Goal: Information Seeking & Learning: Learn about a topic

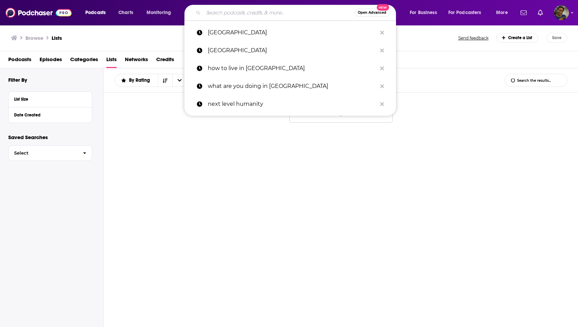
click at [224, 12] on input "Search podcasts, credits, & more..." at bounding box center [278, 12] width 151 height 11
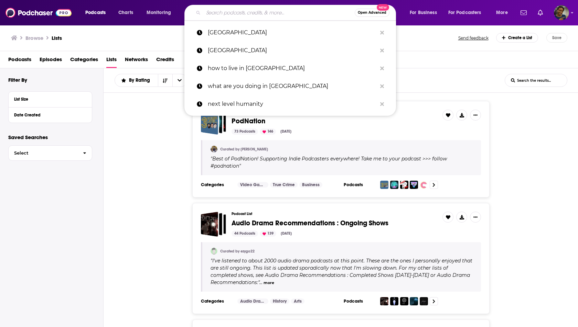
paste input "Wake Up to Wealth"
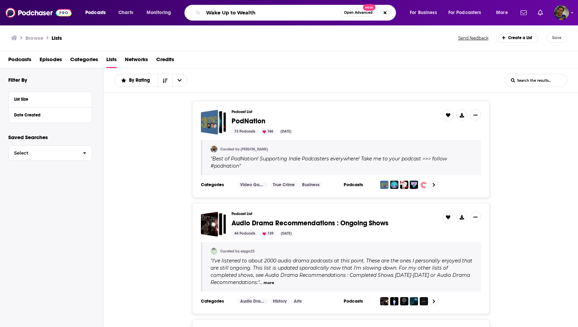
type input "Wake Up to Wealth"
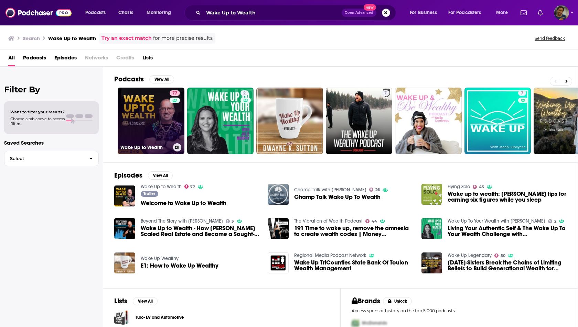
click at [172, 114] on div "77" at bounding box center [176, 116] width 12 height 53
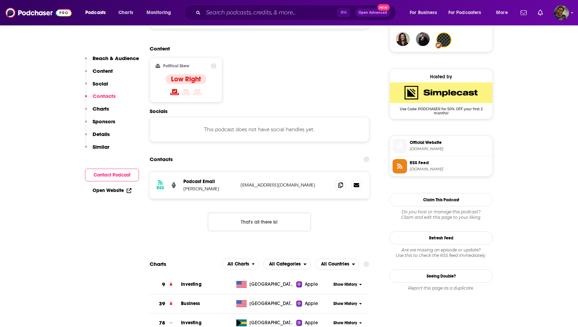
scroll to position [519, 0]
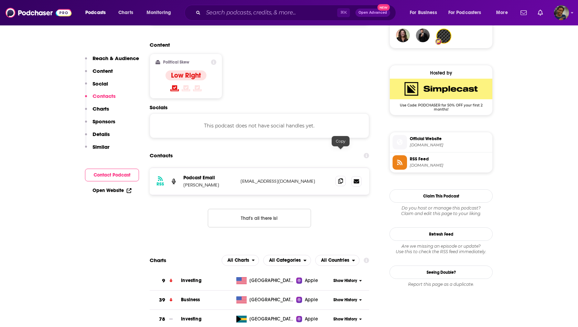
click at [338, 176] on span at bounding box center [340, 181] width 10 height 10
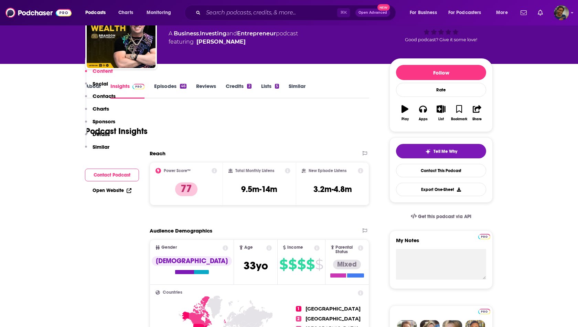
scroll to position [9, 0]
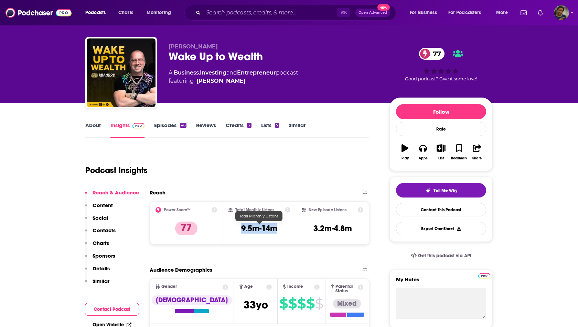
drag, startPoint x: 283, startPoint y: 231, endPoint x: 241, endPoint y: 227, distance: 41.8
click at [241, 227] on div "Total Monthly Listens 9.5m-14m" at bounding box center [259, 223] width 62 height 32
copy h3 "9.5m-14m"
click at [176, 161] on div "Podcast Insights" at bounding box center [224, 166] width 278 height 35
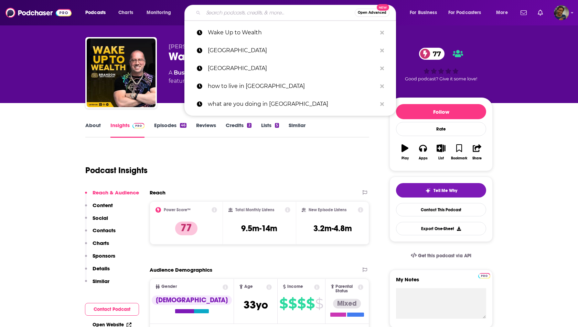
click at [232, 17] on input "Search podcasts, credits, & more..." at bounding box center [278, 12] width 151 height 11
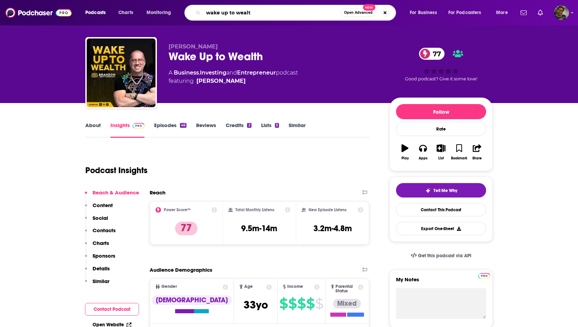
type input "wake up to wealth"
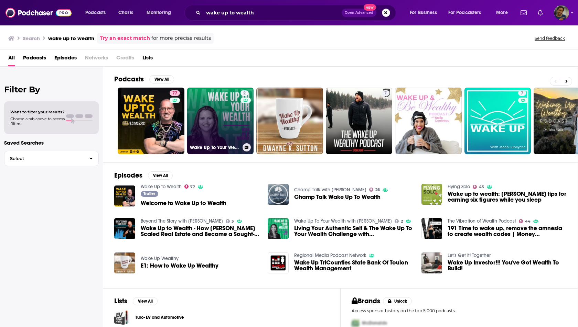
click at [220, 108] on link "2 Wake Up To Your Wealth with Julie Murphy" at bounding box center [220, 121] width 67 height 67
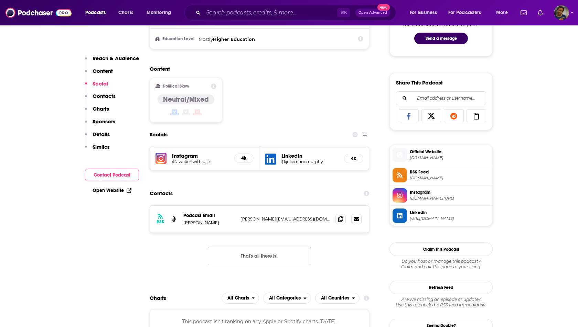
scroll to position [384, 0]
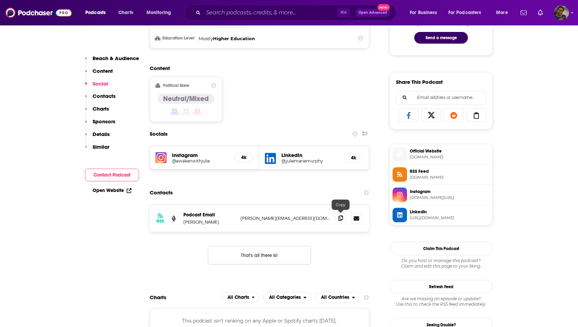
click at [343, 217] on icon at bounding box center [340, 219] width 5 height 6
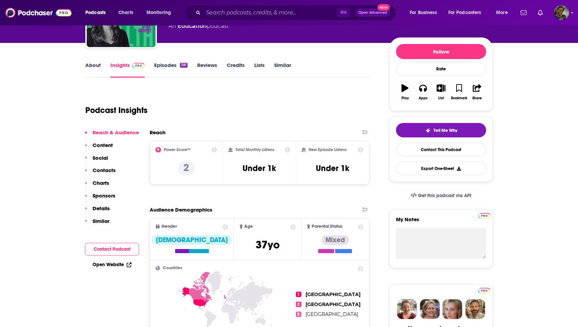
scroll to position [0, 0]
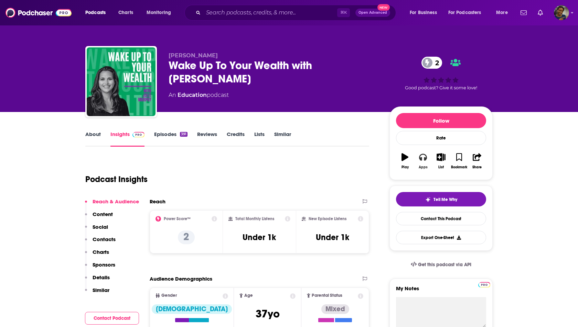
click at [425, 159] on icon "button" at bounding box center [423, 157] width 8 height 7
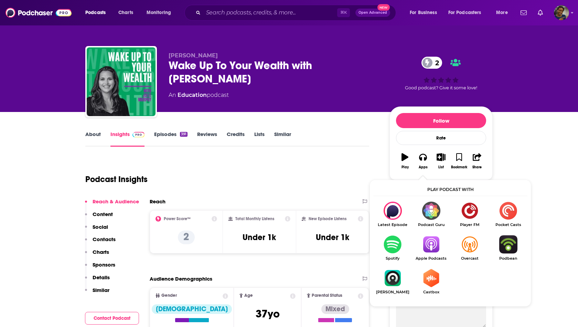
click at [429, 245] on img "Show Listen On dropdown" at bounding box center [431, 245] width 39 height 18
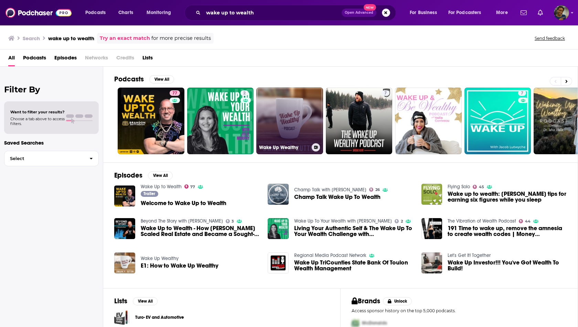
click at [268, 136] on link "Wake Up Wealthy" at bounding box center [289, 121] width 67 height 67
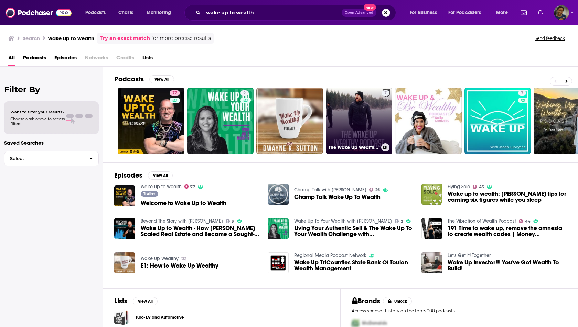
click at [337, 110] on link "7 The Wake Up Wealthy Podcast" at bounding box center [359, 121] width 67 height 67
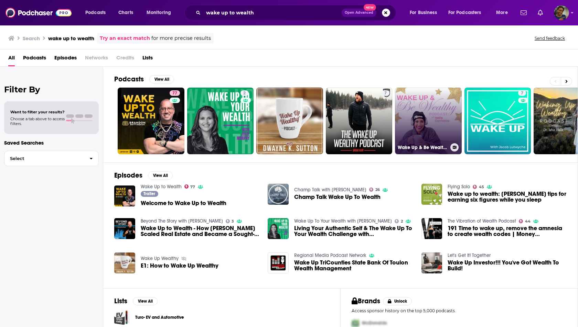
click at [416, 128] on link "Wake Up & Be Wealthy Podcast" at bounding box center [428, 121] width 67 height 67
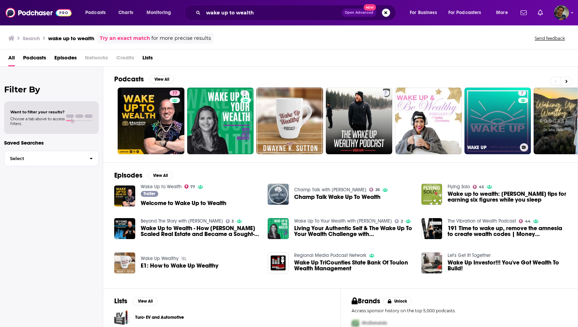
click at [511, 123] on link "7 WAKE UP" at bounding box center [497, 121] width 67 height 67
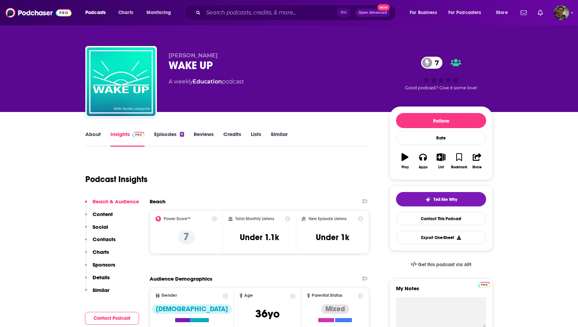
click at [92, 135] on link "About" at bounding box center [92, 139] width 15 height 16
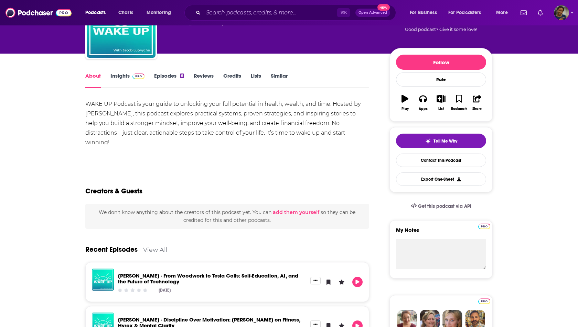
scroll to position [59, 0]
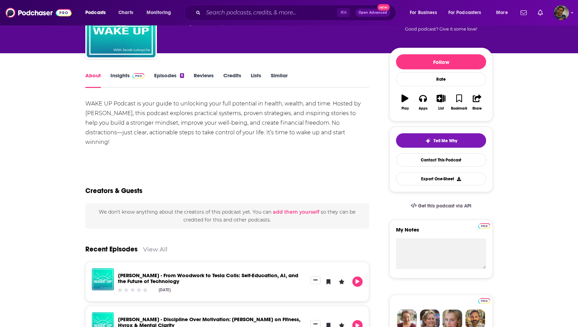
click at [161, 73] on link "Episodes 6" at bounding box center [169, 80] width 30 height 16
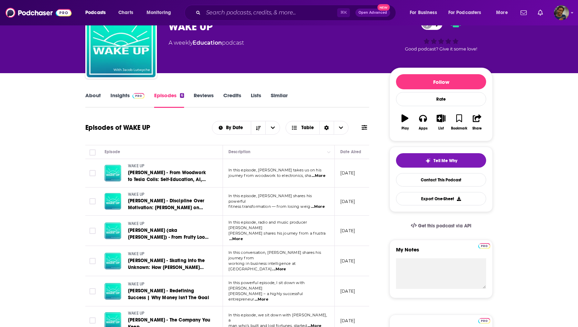
scroll to position [42, 0]
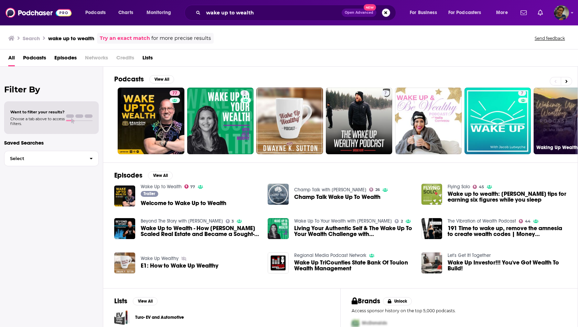
click at [555, 120] on link "29 Waking Up Wealthy with Isha Vela" at bounding box center [566, 121] width 67 height 67
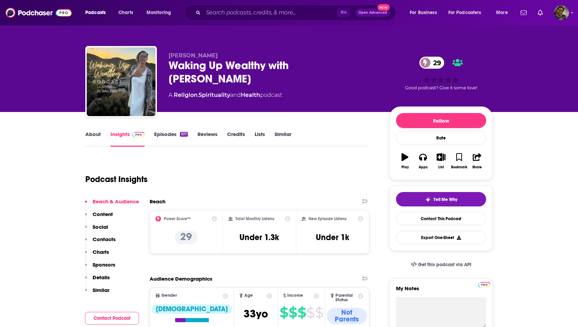
click at [99, 133] on link "About" at bounding box center [92, 139] width 15 height 16
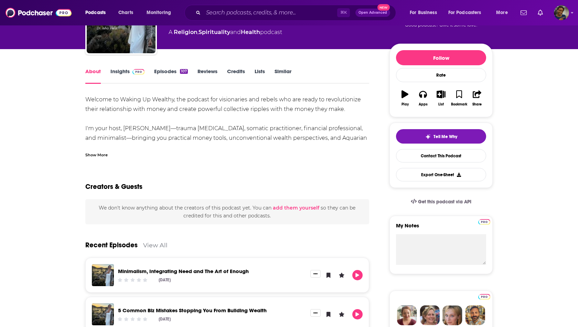
scroll to position [27, 0]
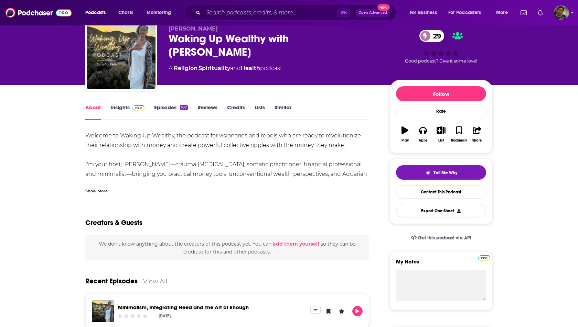
click at [123, 111] on link "Insights" at bounding box center [127, 112] width 34 height 16
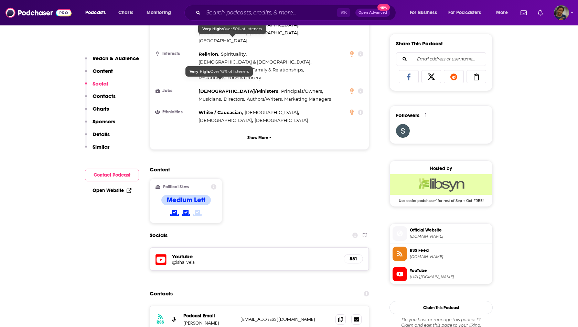
scroll to position [510, 0]
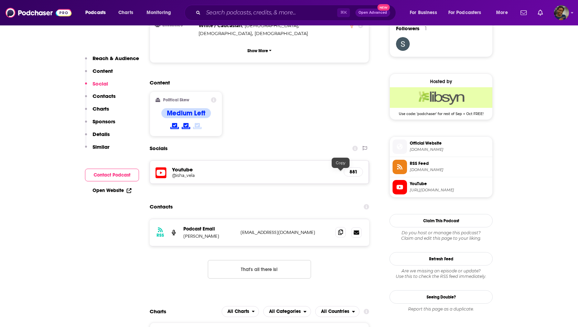
click at [341, 227] on span at bounding box center [340, 232] width 10 height 10
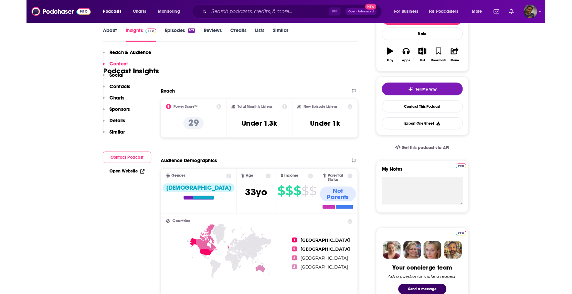
scroll to position [0, 0]
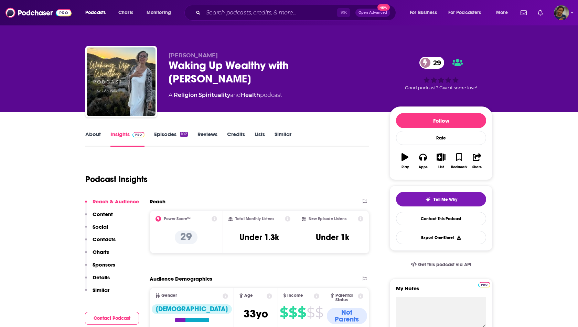
click at [97, 133] on link "About" at bounding box center [92, 139] width 15 height 16
